Goal: Transaction & Acquisition: Purchase product/service

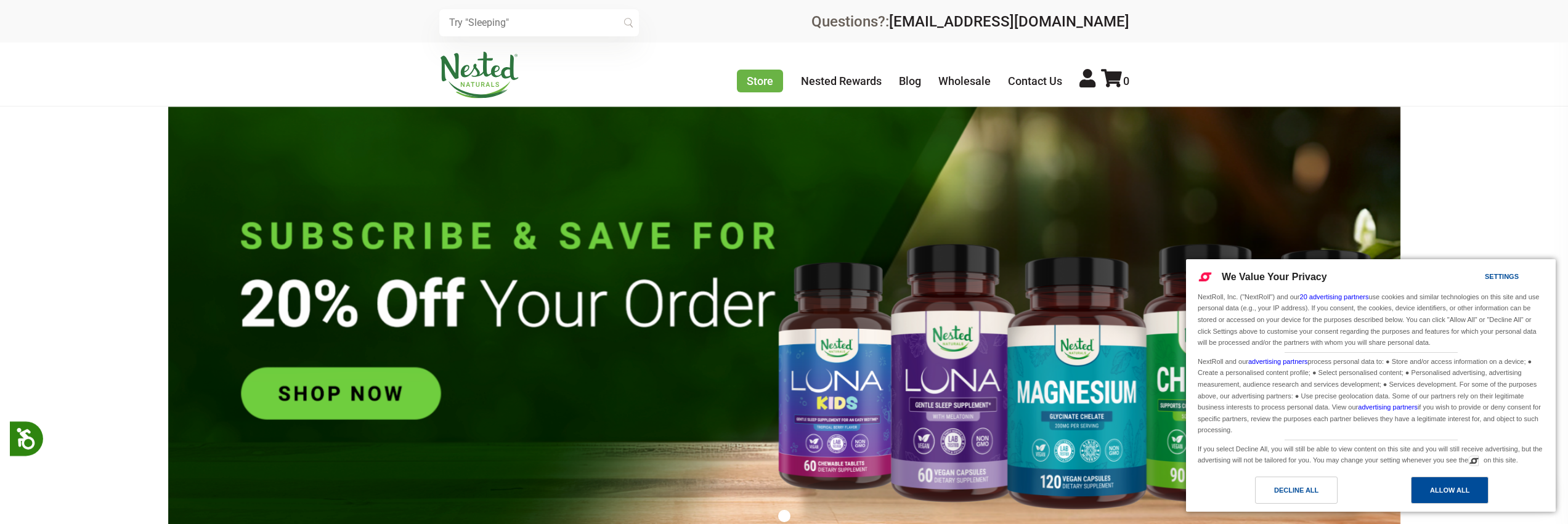
click at [1470, 500] on div "Allow All" at bounding box center [1450, 490] width 77 height 27
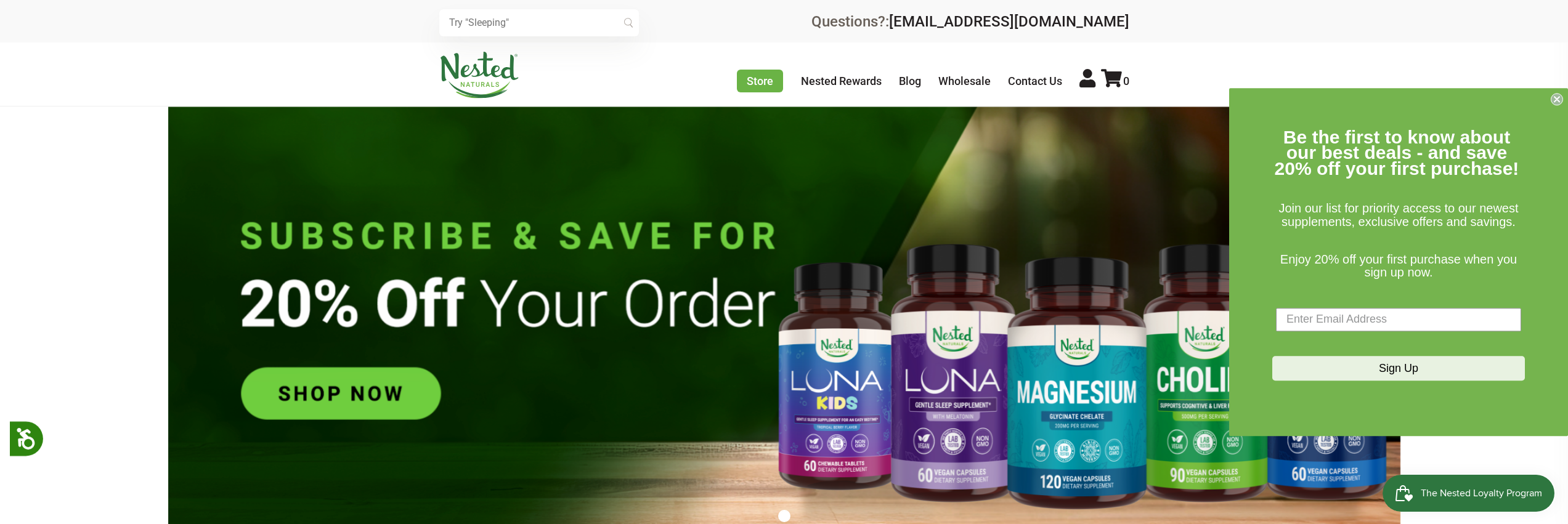
click at [545, 28] on input "text" at bounding box center [539, 23] width 200 height 27
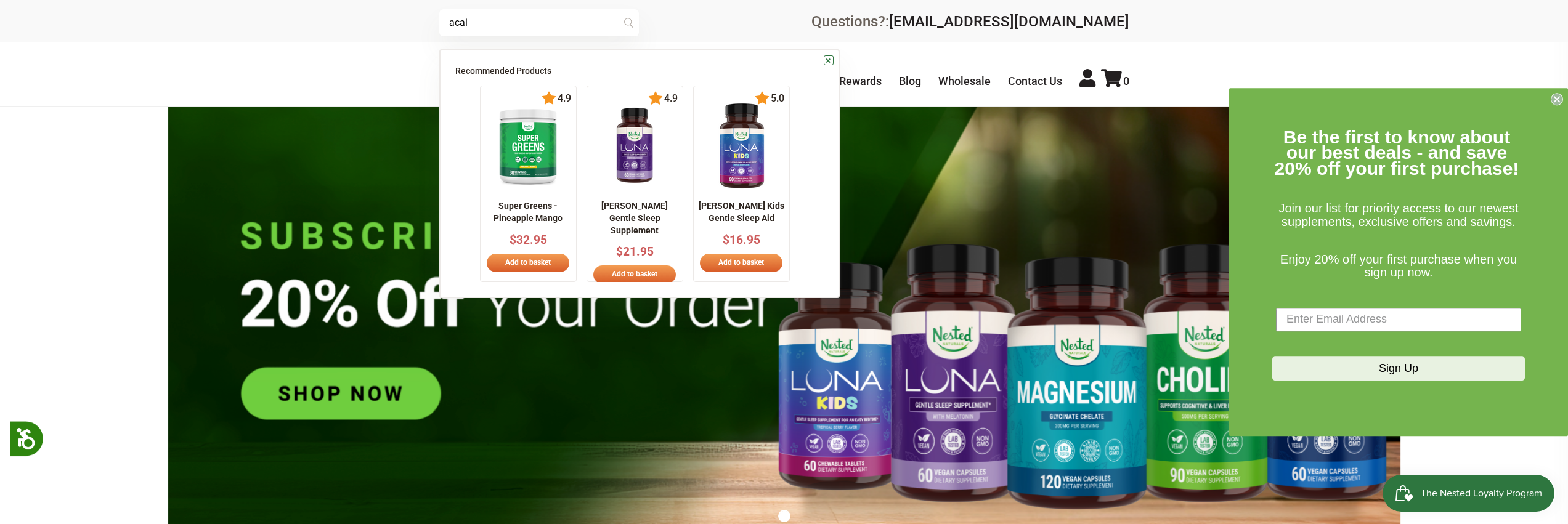
type input "acai"
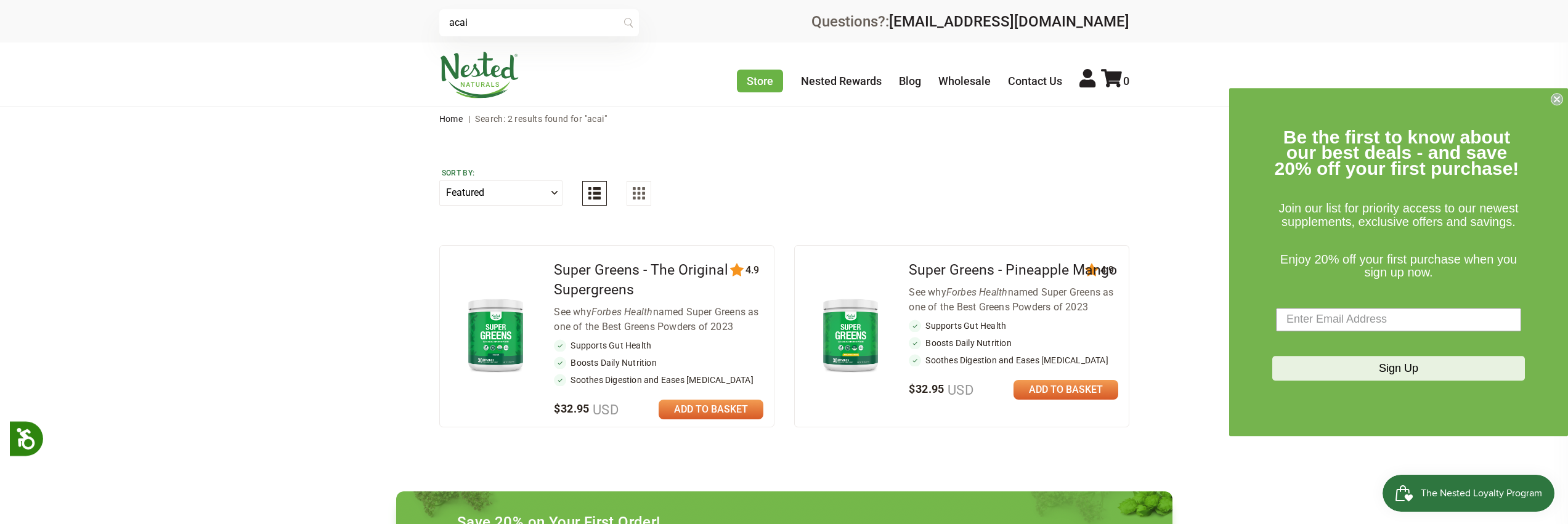
click at [493, 28] on input "acai" at bounding box center [539, 23] width 200 height 27
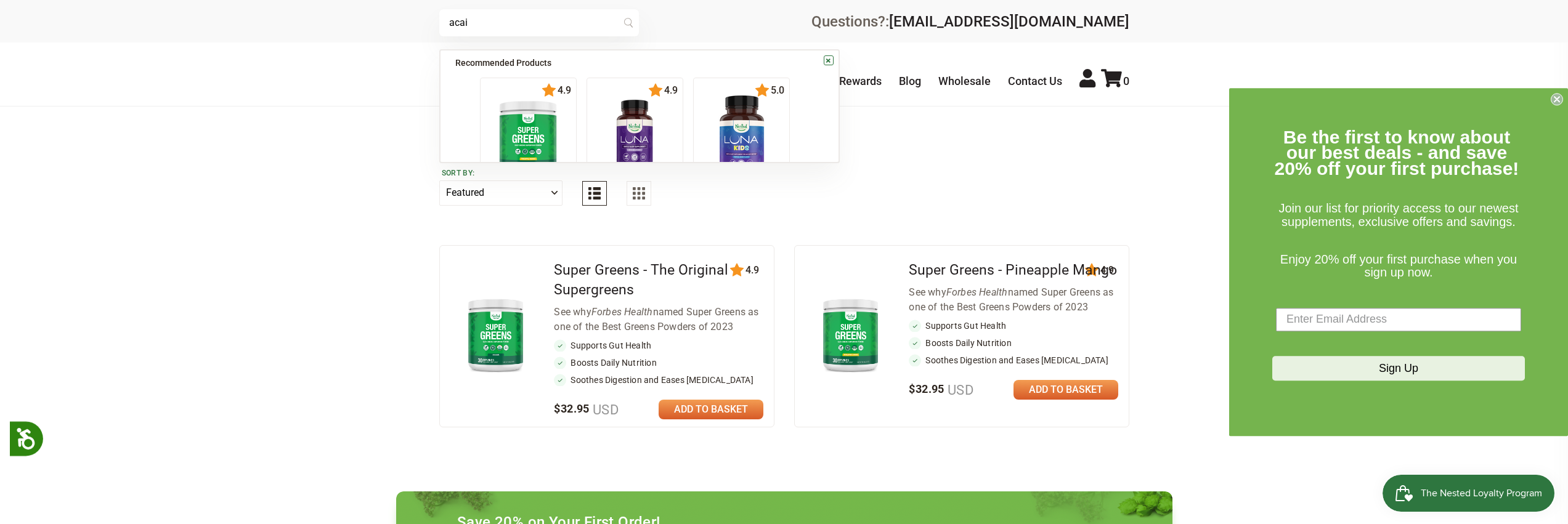
click at [493, 29] on input "acai" at bounding box center [539, 23] width 200 height 27
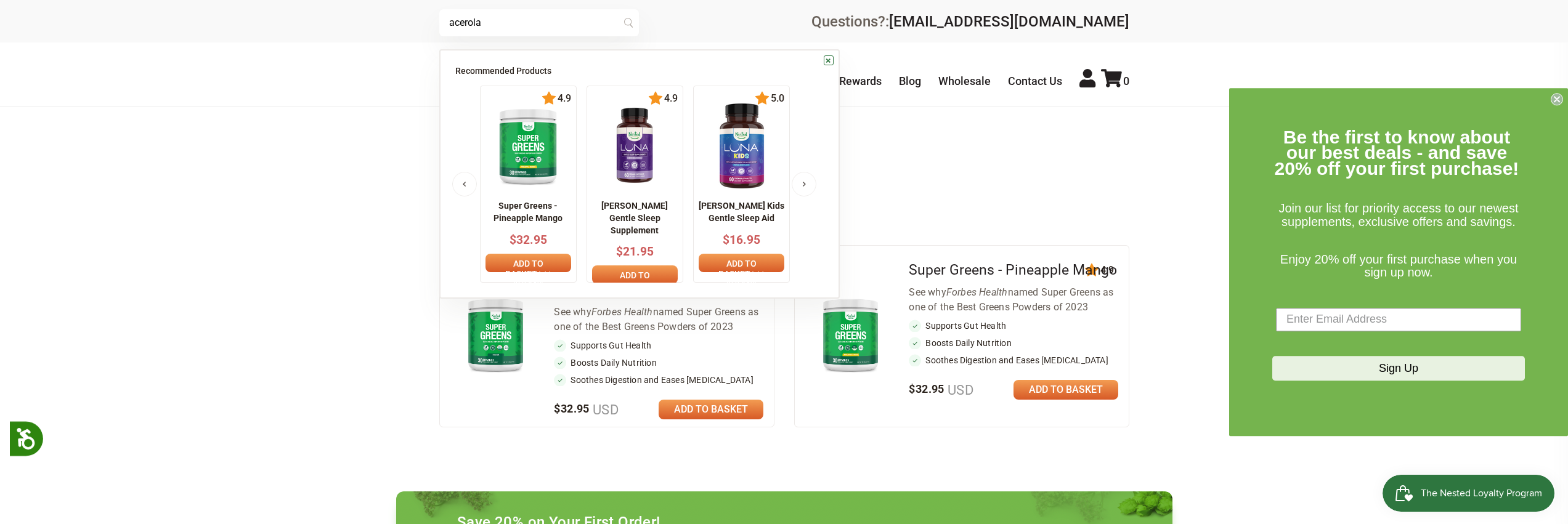
type input "acerola"
